Goal: Information Seeking & Learning: Learn about a topic

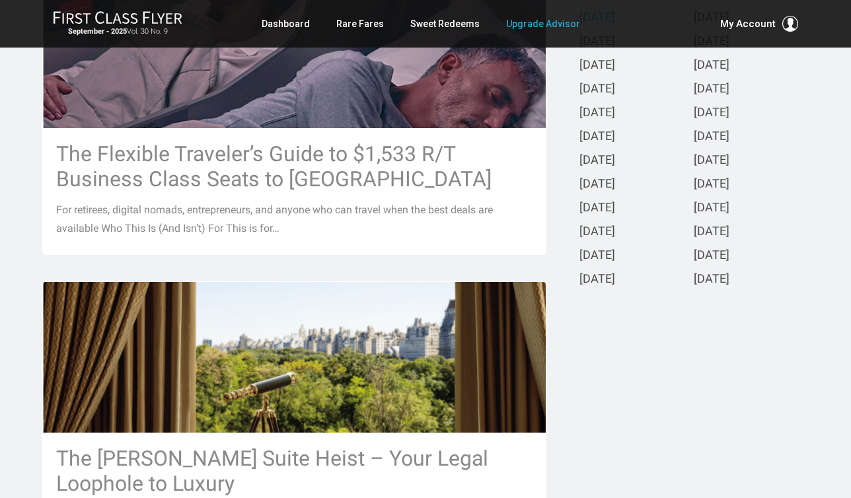
scroll to position [392, 0]
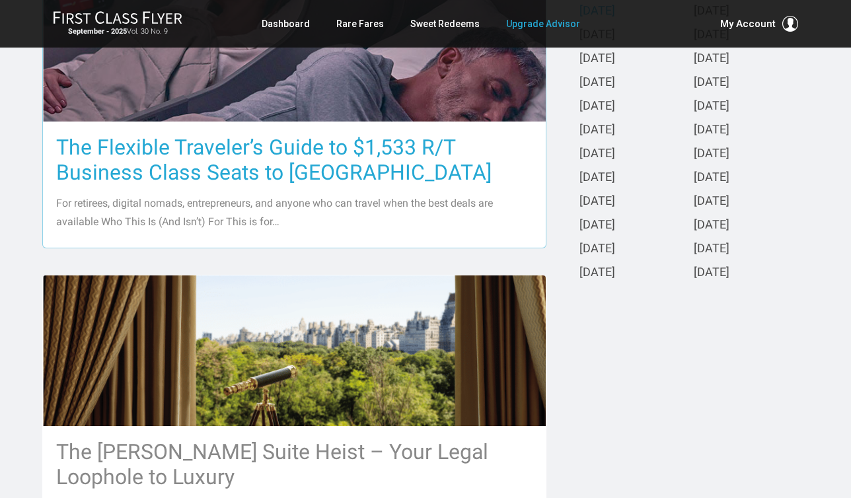
click at [284, 147] on h3 "The Flexible Traveler’s Guide to $1,533 R/T Business Class Seats to [GEOGRAPHIC…" at bounding box center [294, 160] width 476 height 50
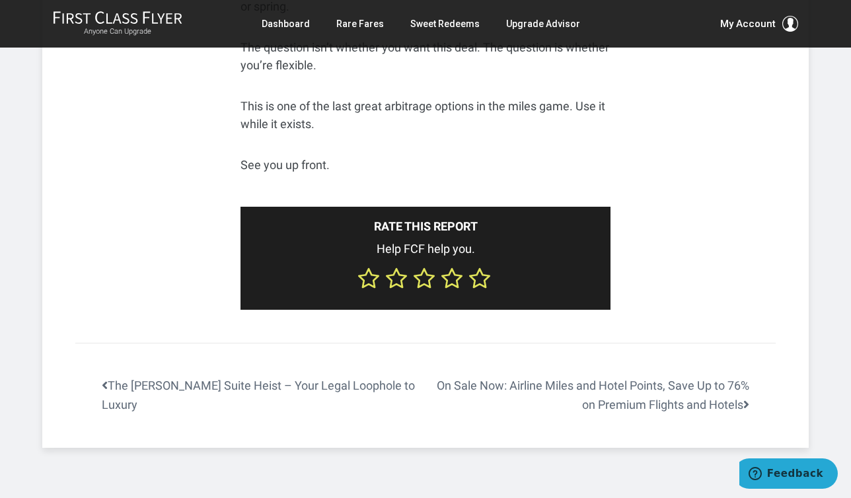
scroll to position [5329, 0]
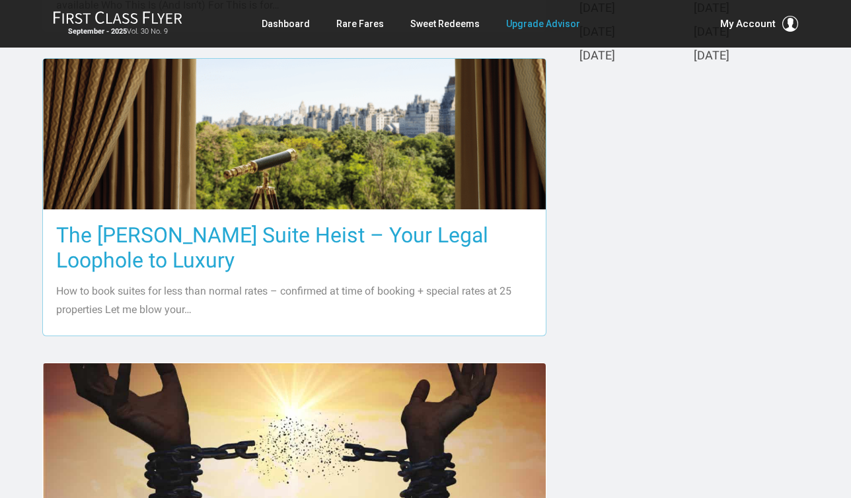
scroll to position [613, 0]
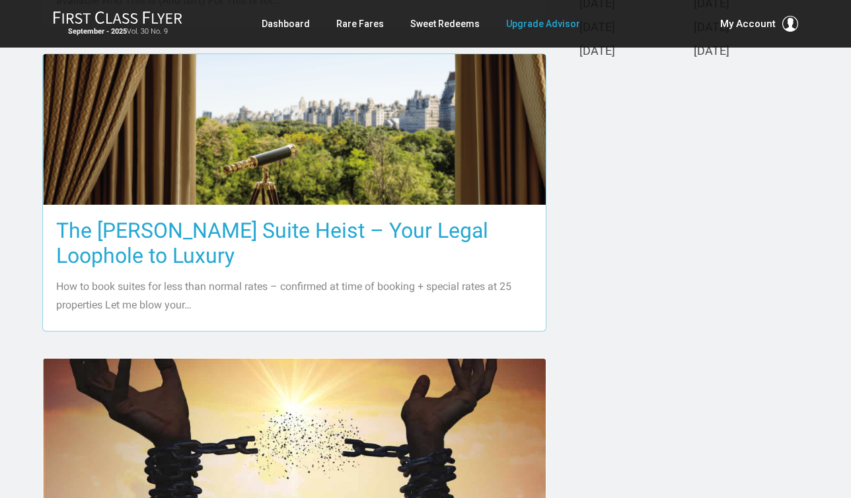
click at [381, 233] on h3 "The [PERSON_NAME] Suite Heist – Your Legal Loophole to Luxury" at bounding box center [294, 243] width 476 height 50
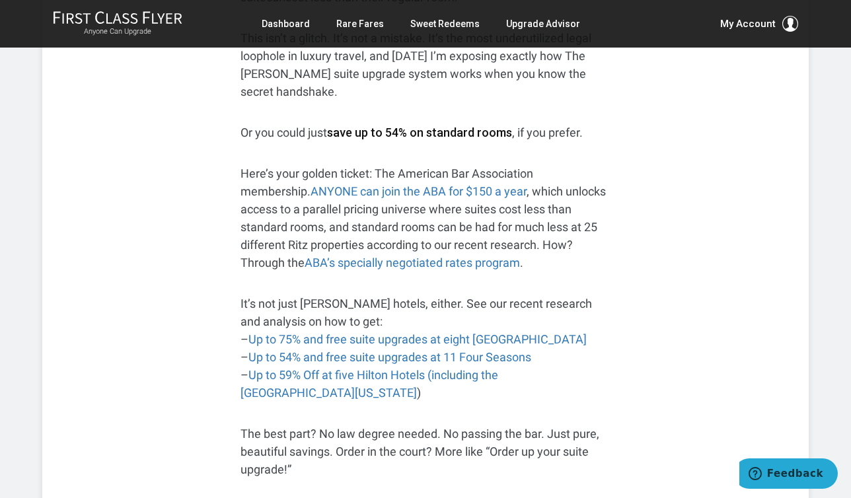
scroll to position [516, 0]
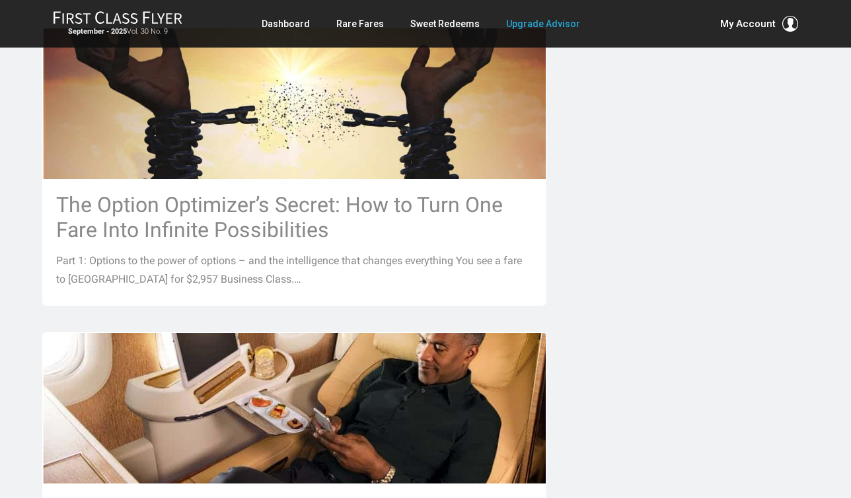
scroll to position [936, 0]
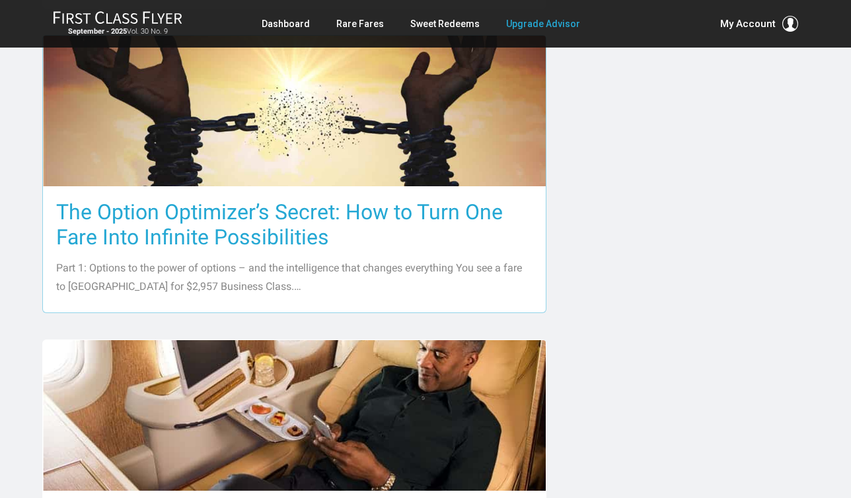
click at [302, 209] on h3 "The Option Optimizer’s Secret: How to Turn One Fare Into Infinite Possibilities" at bounding box center [294, 225] width 476 height 50
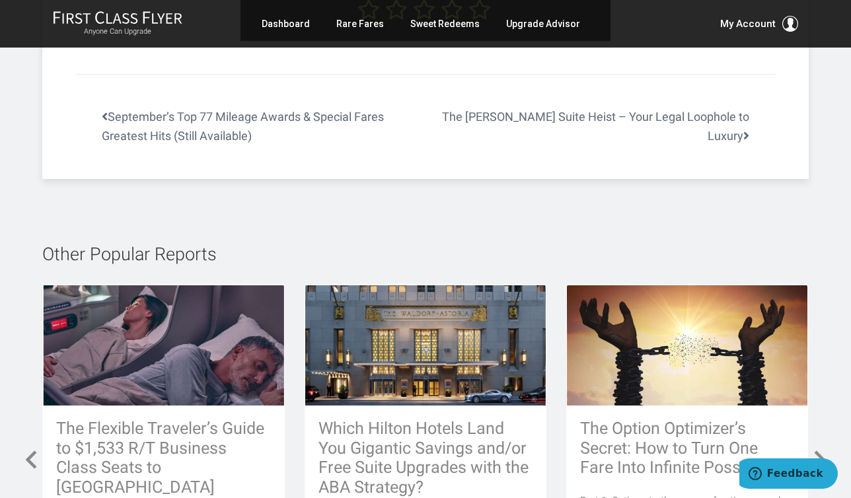
scroll to position [4548, 0]
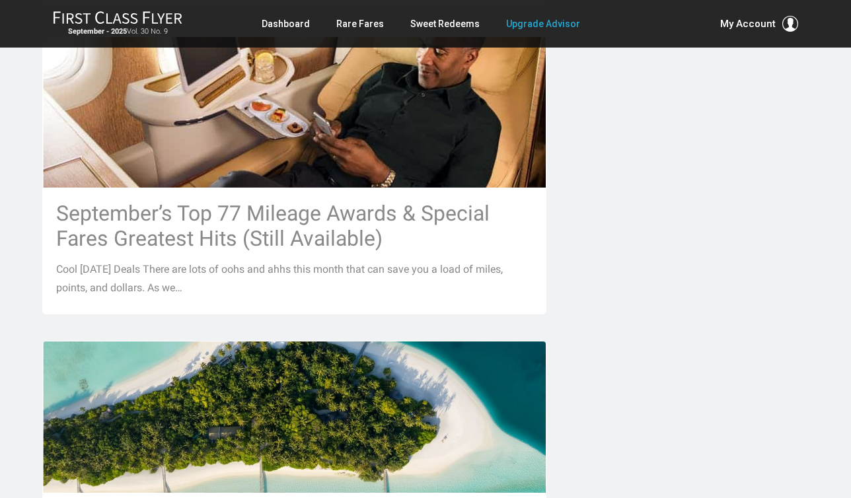
scroll to position [1240, 0]
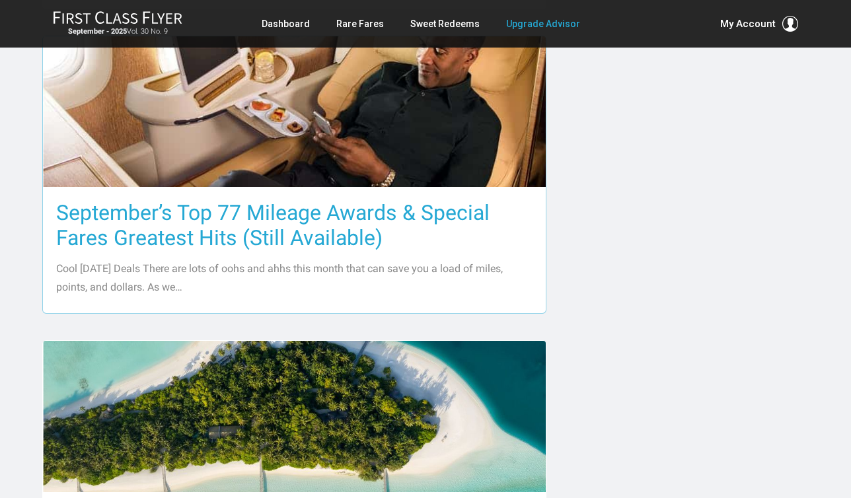
click at [219, 208] on h3 "September’s Top 77 Mileage Awards & Special Fares Greatest Hits (Still Availabl…" at bounding box center [294, 225] width 476 height 50
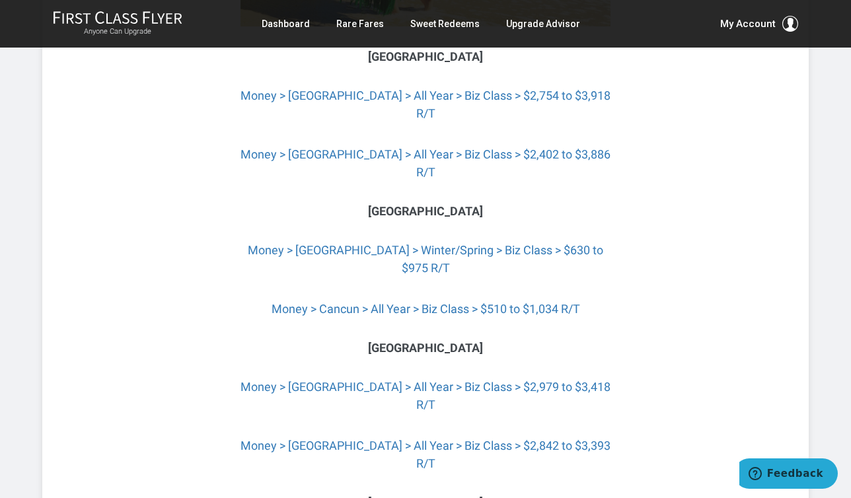
scroll to position [5220, 0]
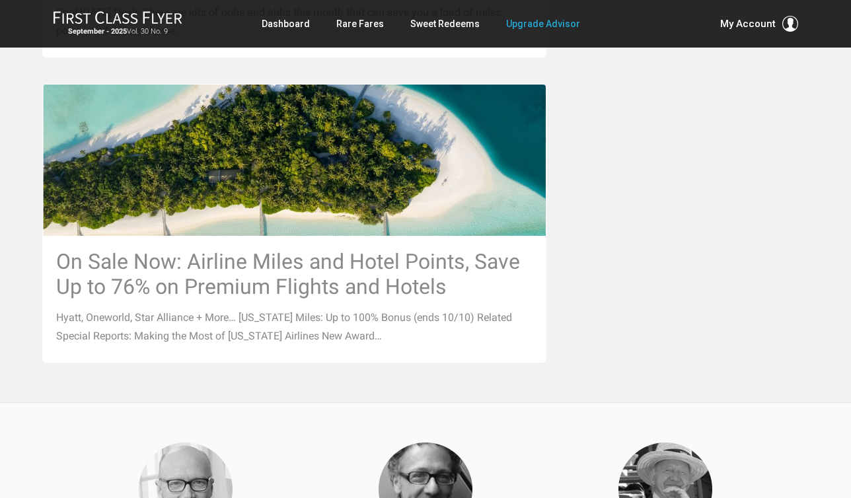
scroll to position [1499, 0]
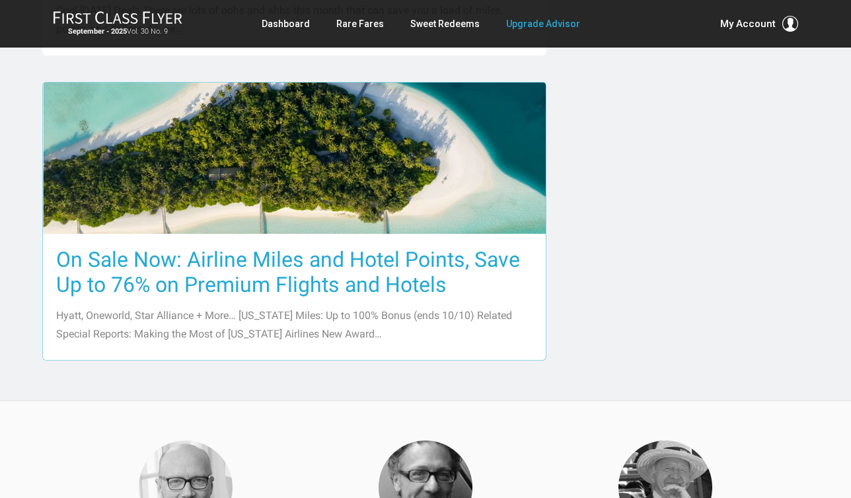
click at [330, 263] on h3 "On Sale Now: Airline Miles and Hotel Points, Save Up to 76% on Premium Flights …" at bounding box center [294, 272] width 476 height 50
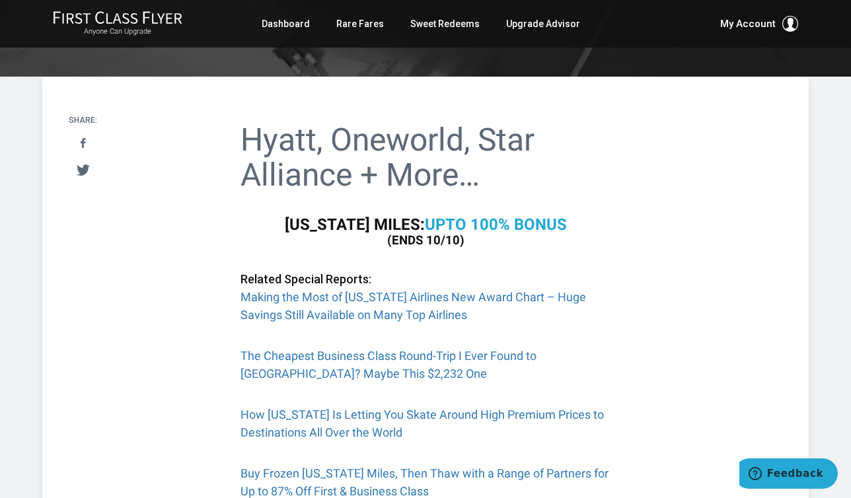
scroll to position [206, 0]
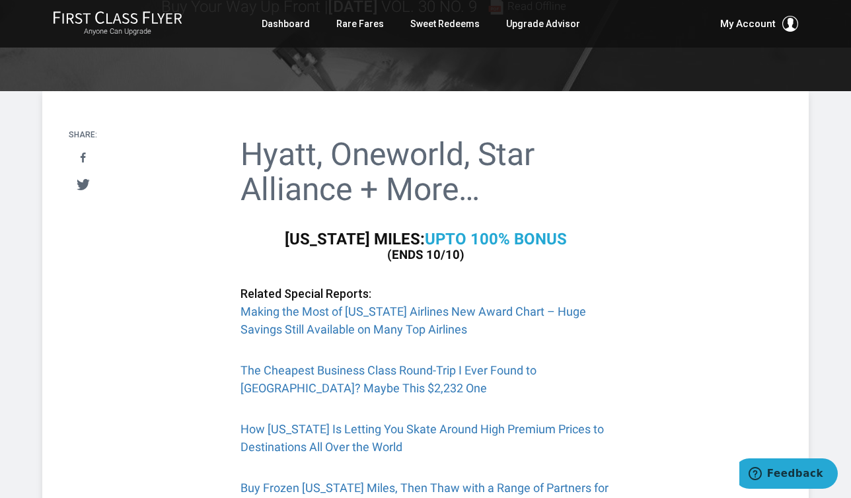
click at [461, 235] on b "to 100% Bonus" at bounding box center [506, 239] width 122 height 19
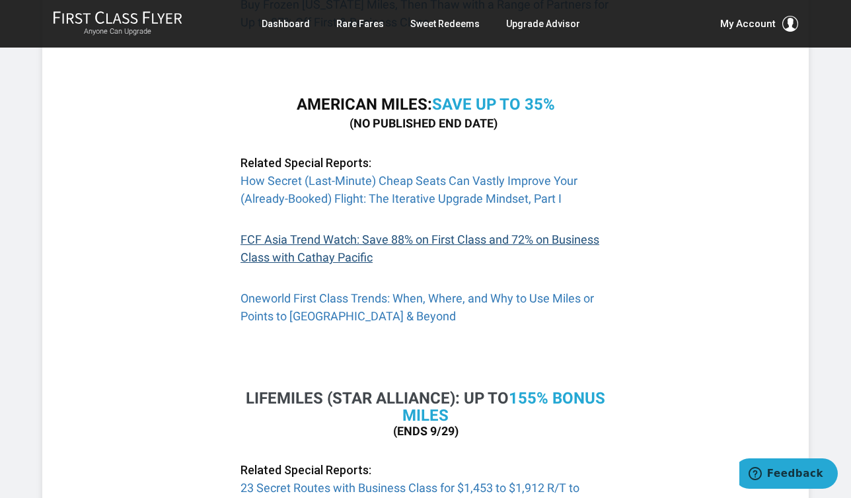
scroll to position [693, 0]
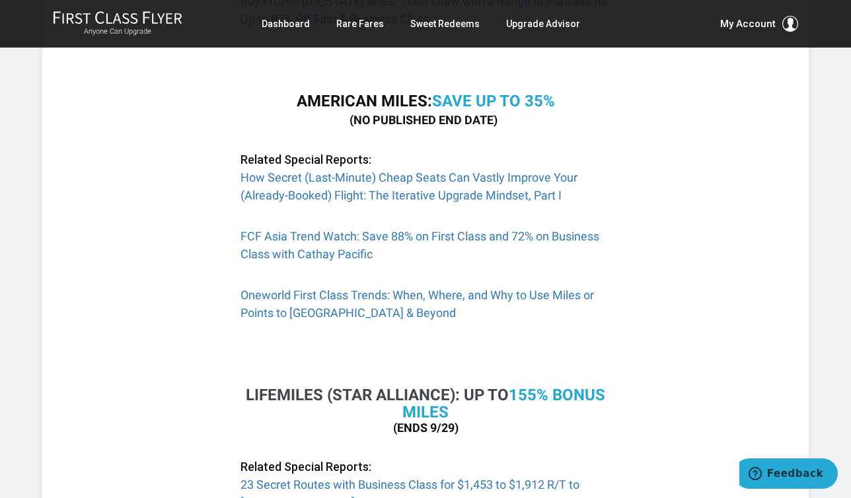
click at [546, 96] on b "Save up to 35%" at bounding box center [493, 101] width 123 height 19
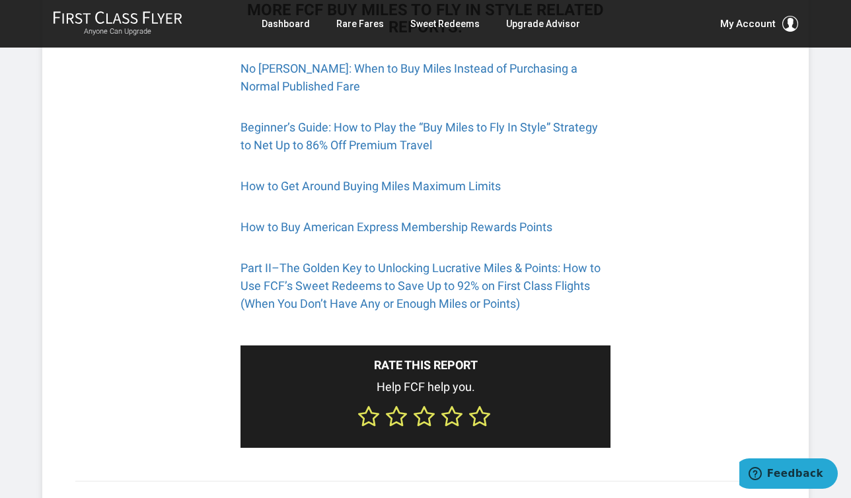
scroll to position [1706, 0]
